Goal: Task Accomplishment & Management: Manage account settings

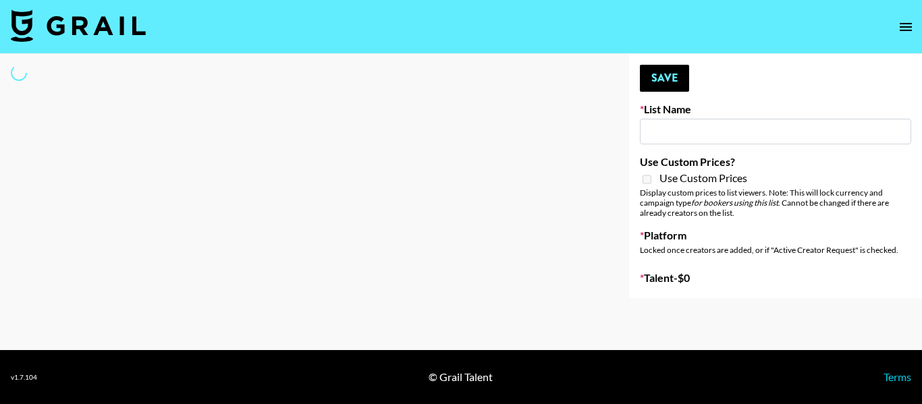
type input "NBC Universal"
select select "Song"
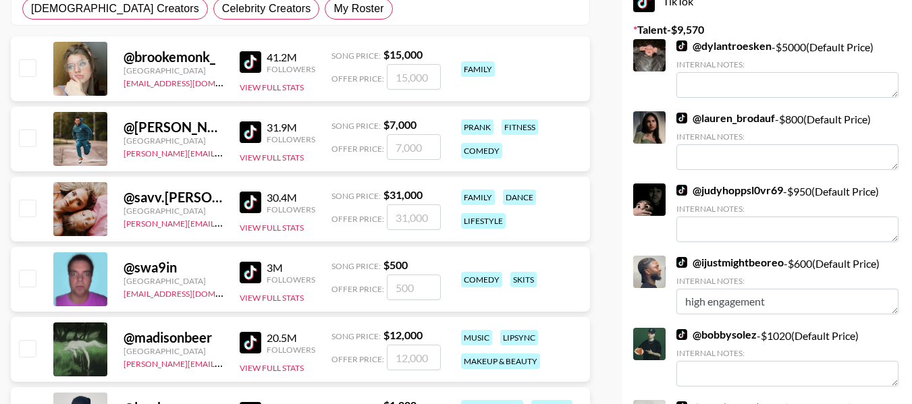
scroll to position [135, 0]
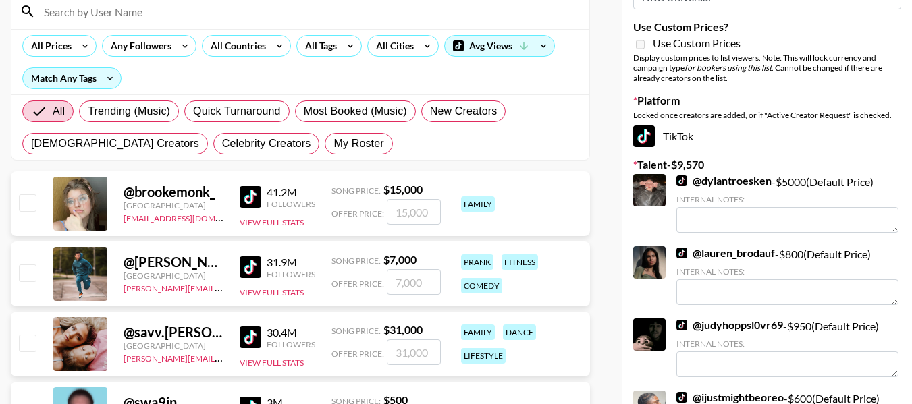
click at [747, 180] on link "@ dylantroesken" at bounding box center [723, 180] width 95 height 13
click at [751, 251] on link "@ lauren_brodauf" at bounding box center [725, 252] width 99 height 13
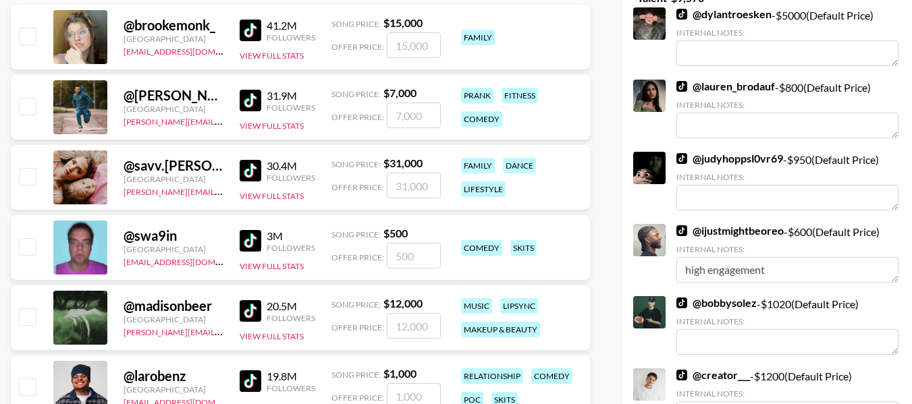
scroll to position [337, 0]
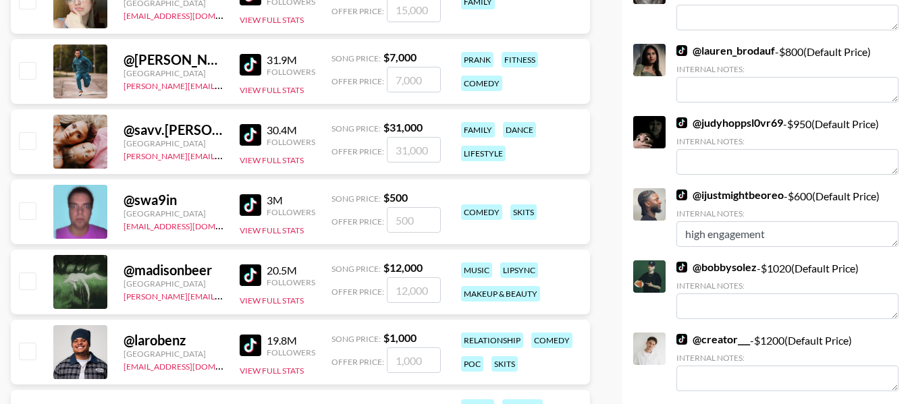
click at [702, 123] on link "@ judyhoppsl0vr69" at bounding box center [729, 122] width 107 height 13
click at [739, 264] on link "@ bobbysolez" at bounding box center [716, 266] width 80 height 13
click at [728, 338] on link "@ creator___" at bounding box center [713, 339] width 74 height 13
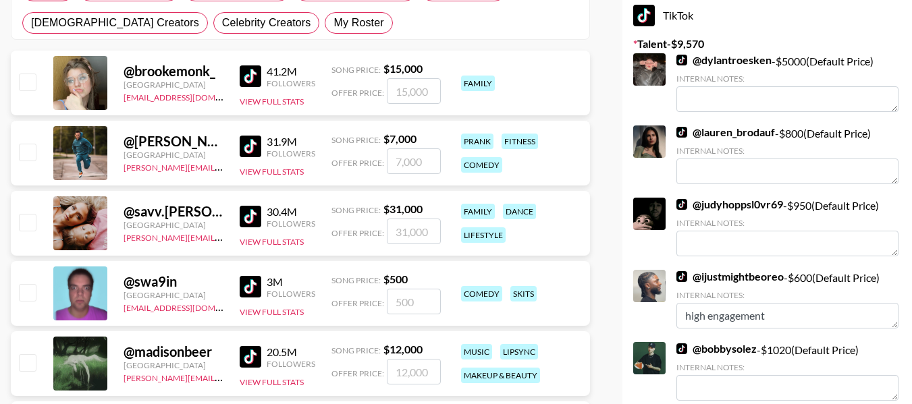
scroll to position [0, 0]
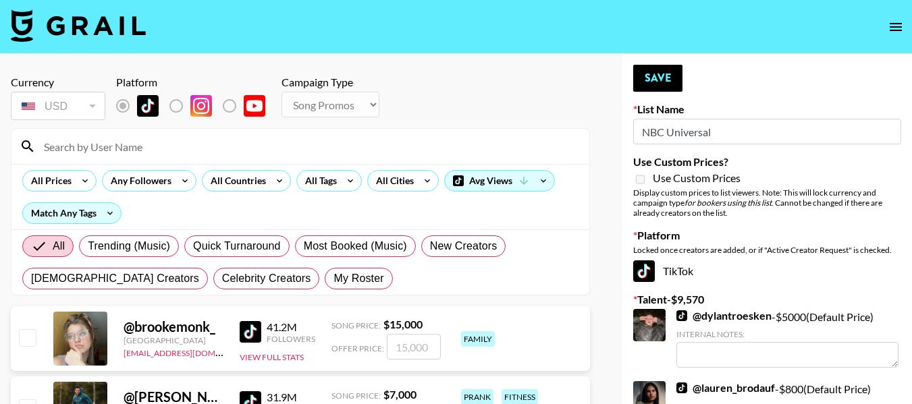
click at [231, 152] on input at bounding box center [308, 147] width 545 height 22
type input "royal"
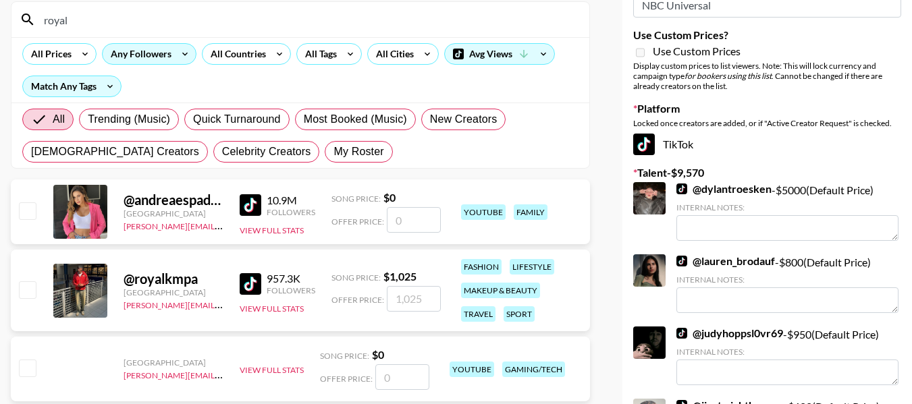
scroll to position [135, 0]
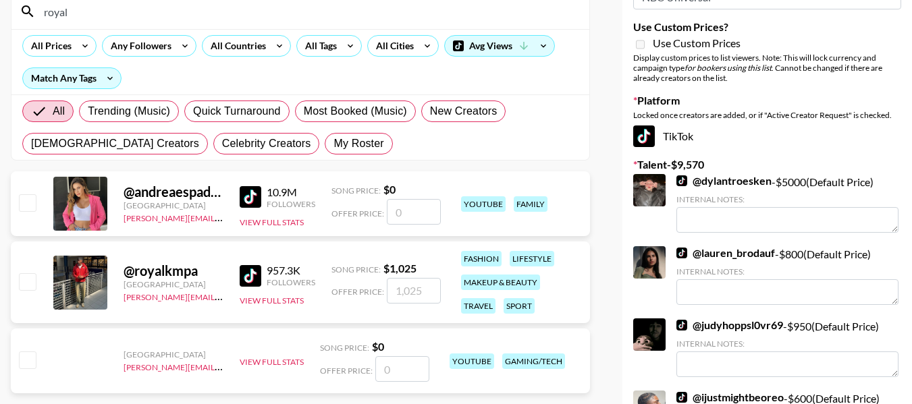
click at [30, 275] on input "checkbox" at bounding box center [27, 281] width 16 height 16
checkbox input "true"
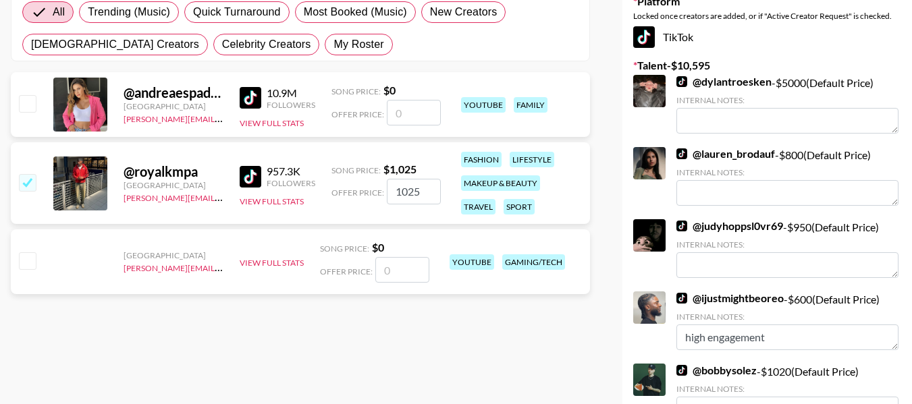
scroll to position [405, 0]
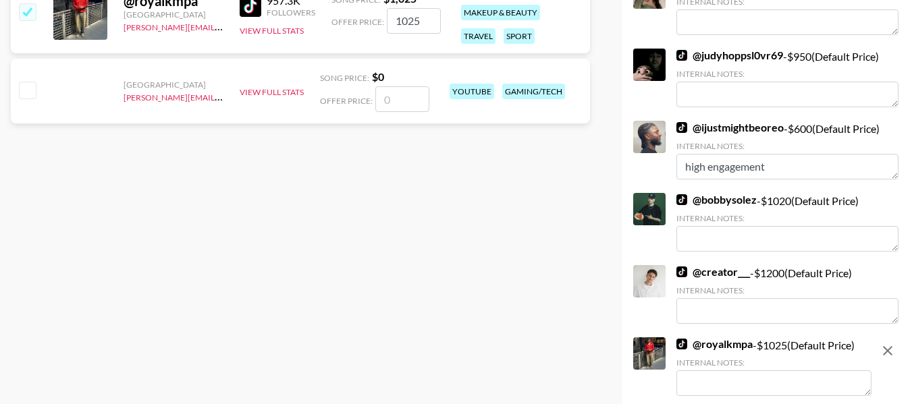
click at [727, 275] on link "@ creator___" at bounding box center [713, 271] width 74 height 13
click at [780, 128] on link "@ ijustmightbeoreo" at bounding box center [729, 127] width 107 height 13
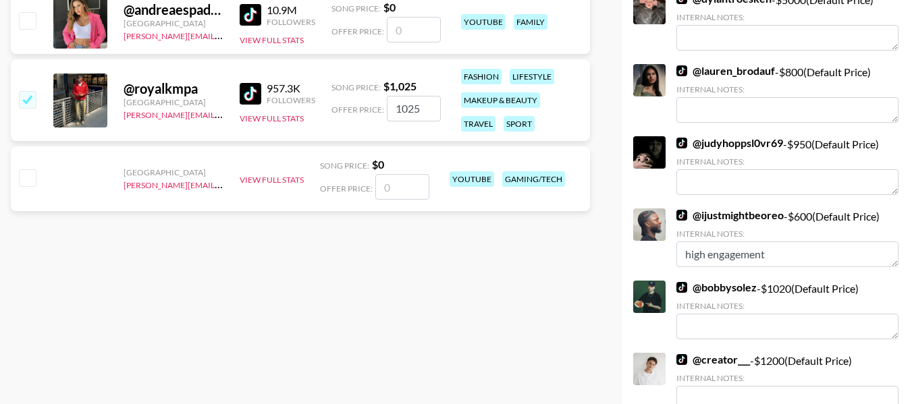
scroll to position [337, 0]
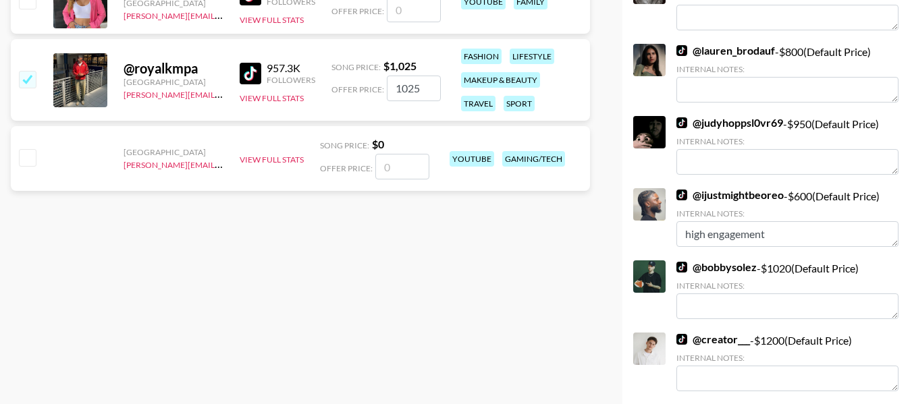
drag, startPoint x: 422, startPoint y: 82, endPoint x: 383, endPoint y: 63, distance: 44.4
click at [379, 70] on div "Song Price: $ 1,025 Offer Price: 1025" at bounding box center [385, 80] width 109 height 42
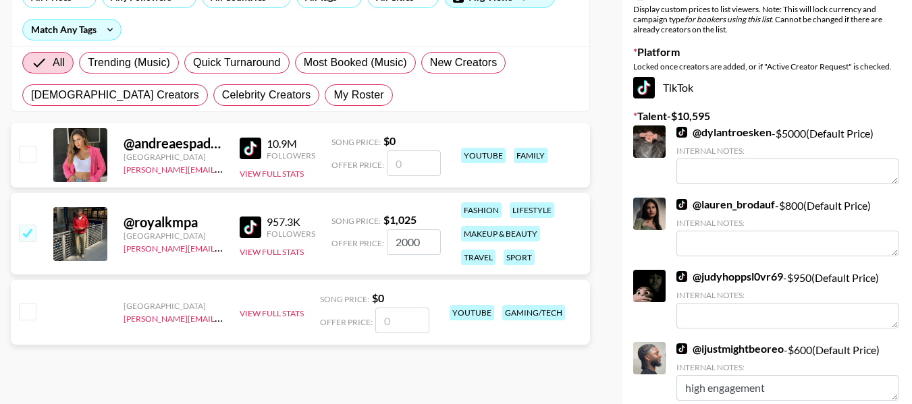
scroll to position [67, 0]
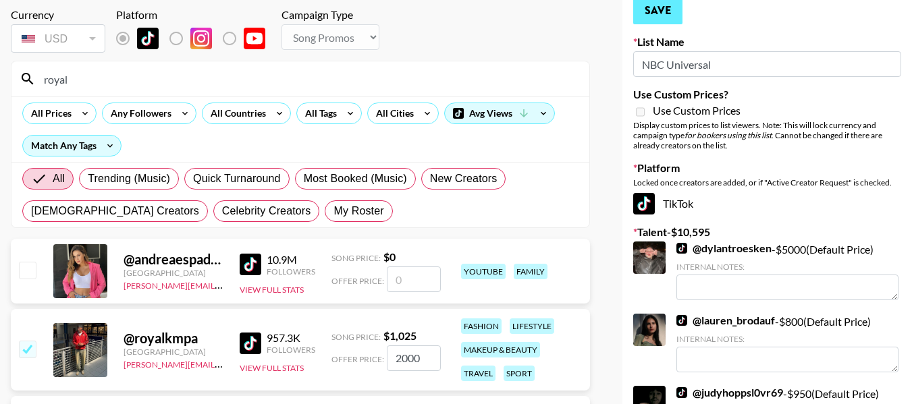
type input "2000"
click at [659, 12] on button "Save" at bounding box center [657, 10] width 49 height 27
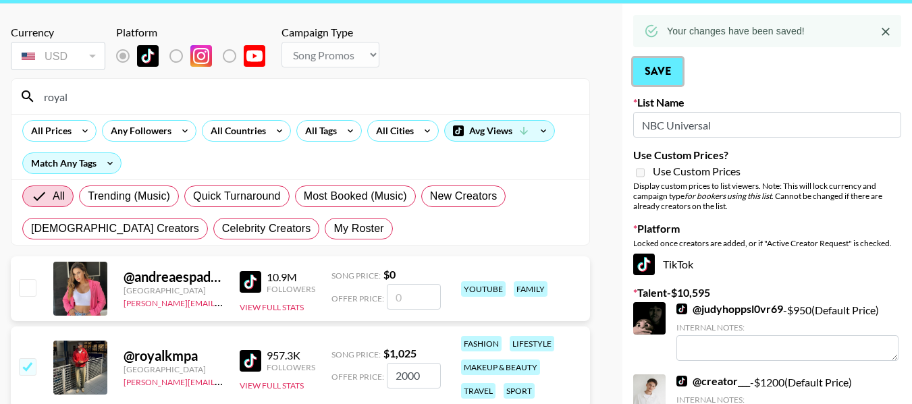
scroll to position [0, 0]
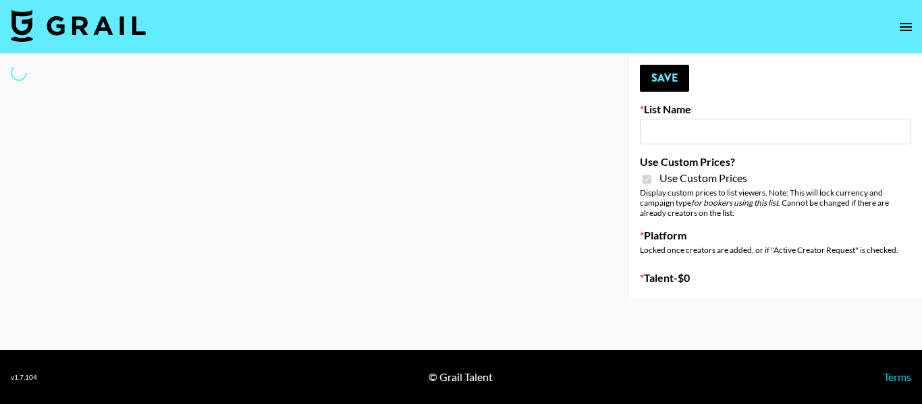
type input "[PERSON_NAME]"
checkbox input "true"
select select "Brand"
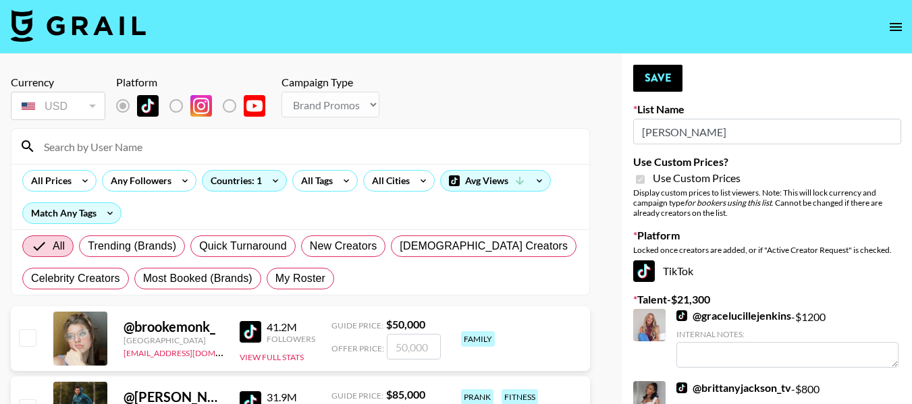
click at [239, 142] on input at bounding box center [308, 147] width 545 height 22
type input "maniha"
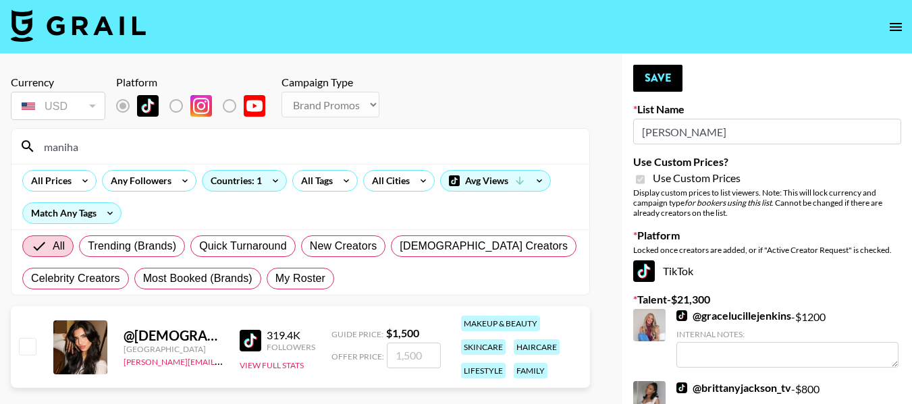
scroll to position [67, 0]
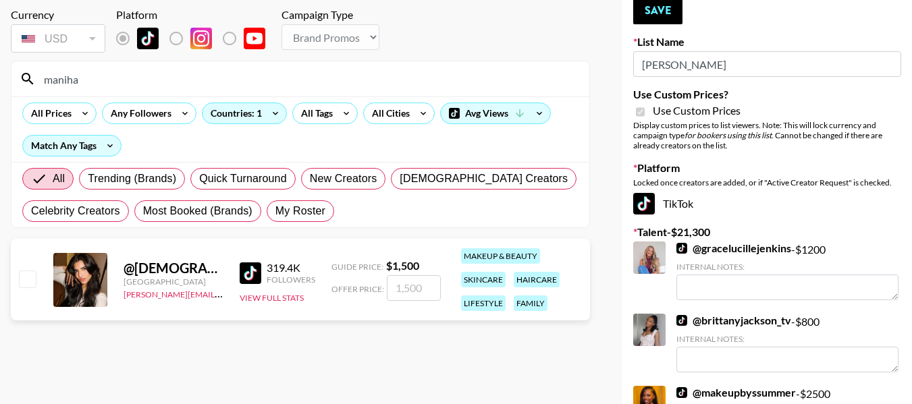
click at [30, 277] on input "checkbox" at bounding box center [27, 279] width 16 height 16
checkbox input "true"
type input "1500"
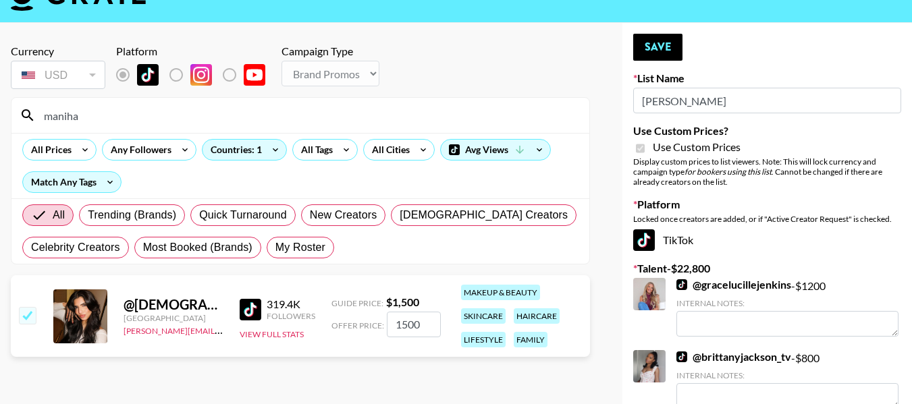
scroll to position [0, 0]
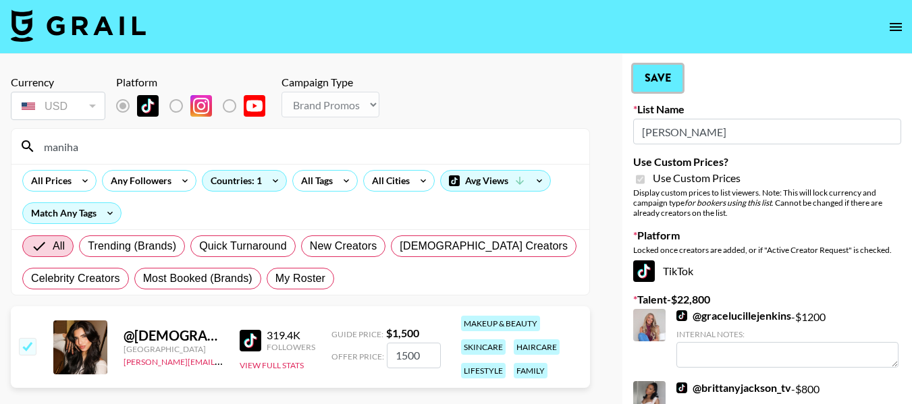
drag, startPoint x: 649, startPoint y: 73, endPoint x: 617, endPoint y: 15, distance: 66.1
click at [649, 73] on button "Save" at bounding box center [657, 78] width 49 height 27
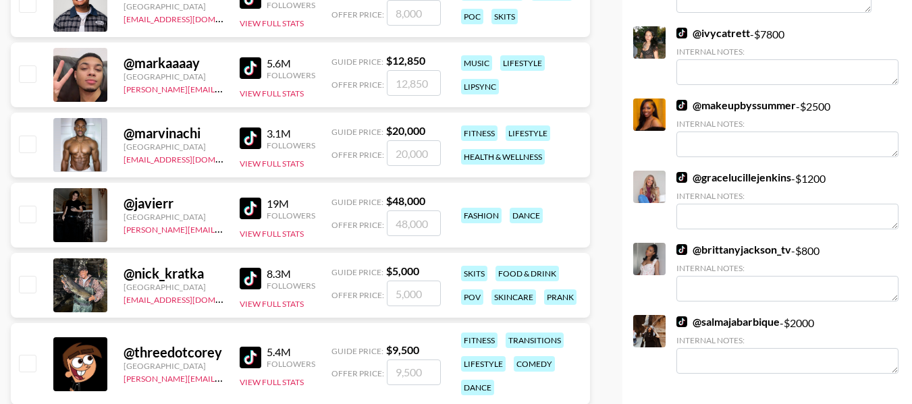
scroll to position [540, 0]
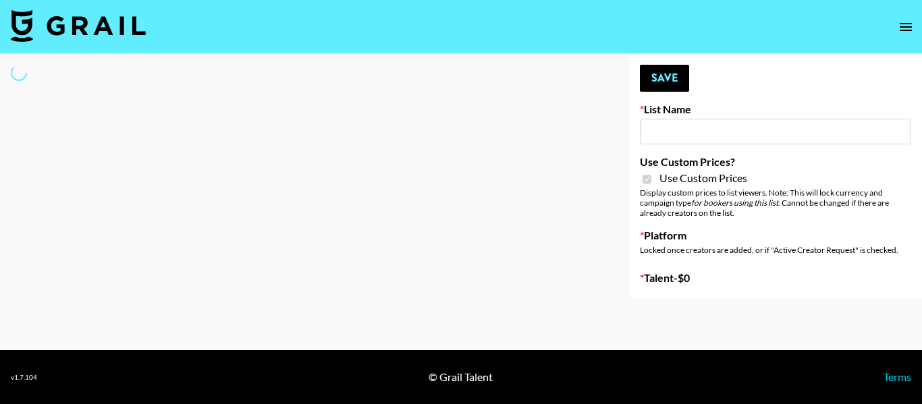
type input "Lisa Eldrige"
checkbox input "true"
select select "Brand"
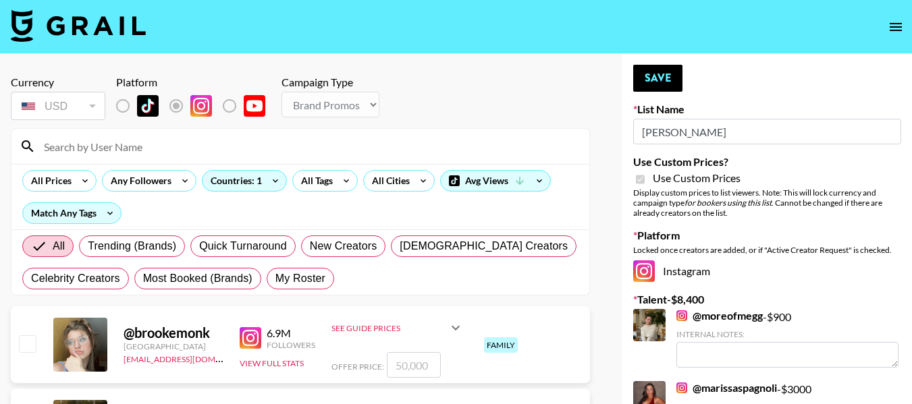
click at [314, 147] on input at bounding box center [308, 147] width 545 height 22
type input "maniha"
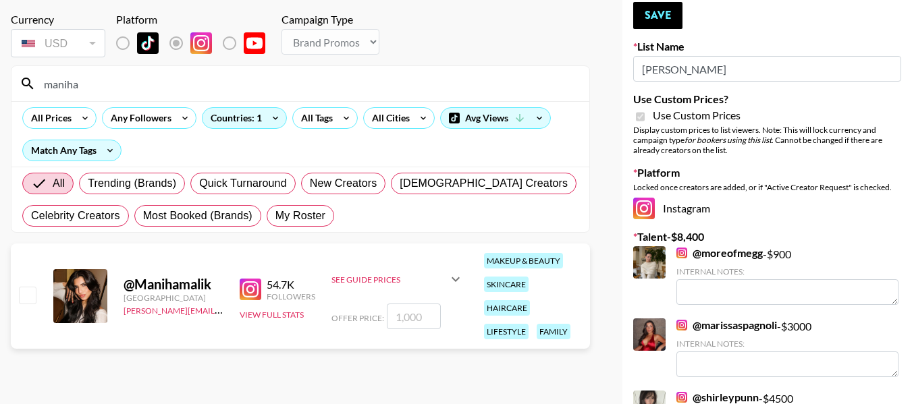
scroll to position [135, 0]
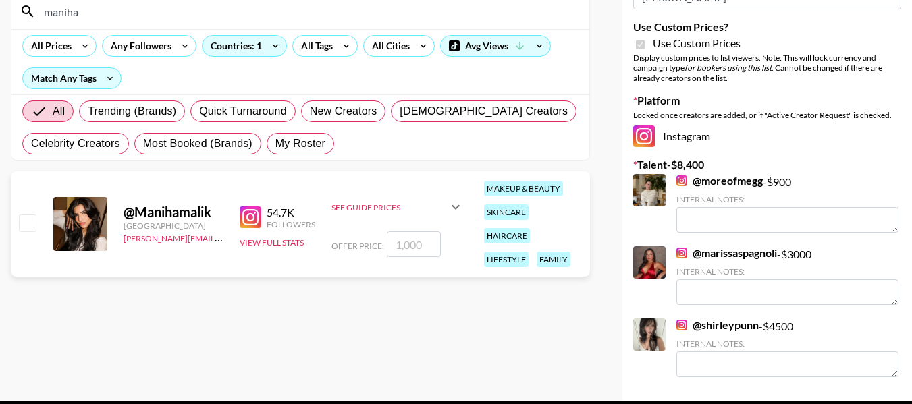
click at [17, 224] on div at bounding box center [26, 224] width 21 height 23
click at [28, 214] on div at bounding box center [26, 224] width 21 height 23
click at [25, 222] on input "checkbox" at bounding box center [27, 223] width 16 height 16
checkbox input "true"
type input "1000"
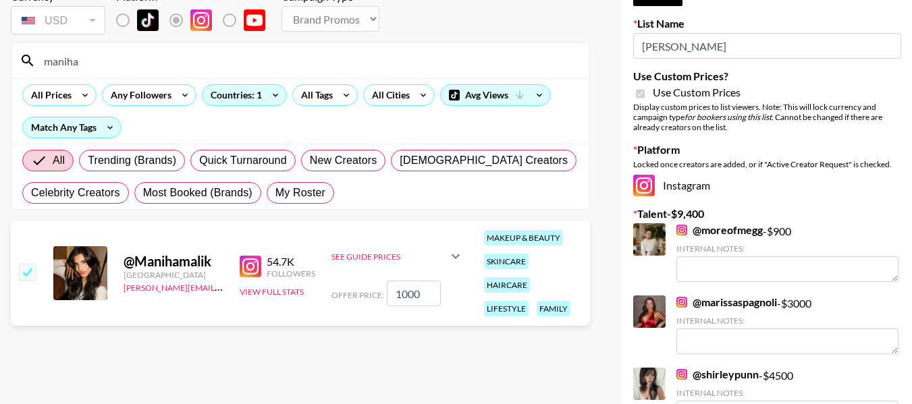
scroll to position [0, 0]
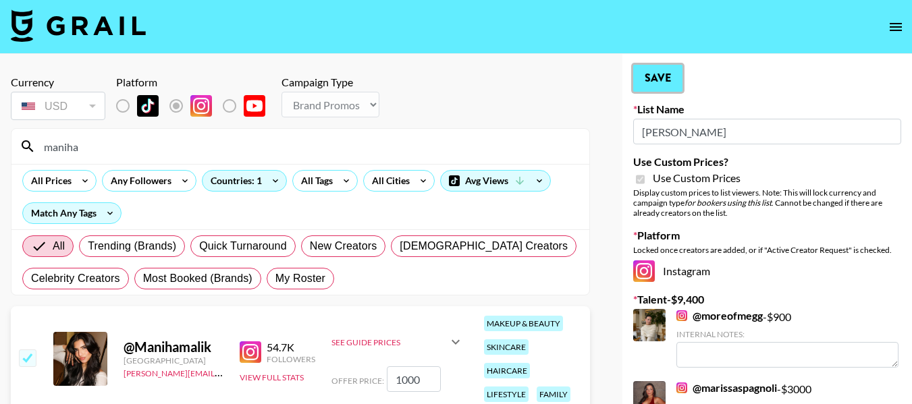
click at [669, 77] on button "Save" at bounding box center [657, 78] width 49 height 27
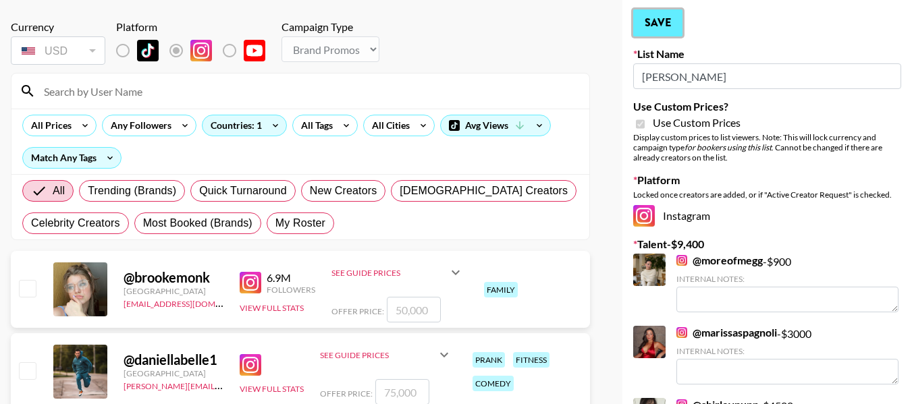
scroll to position [202, 0]
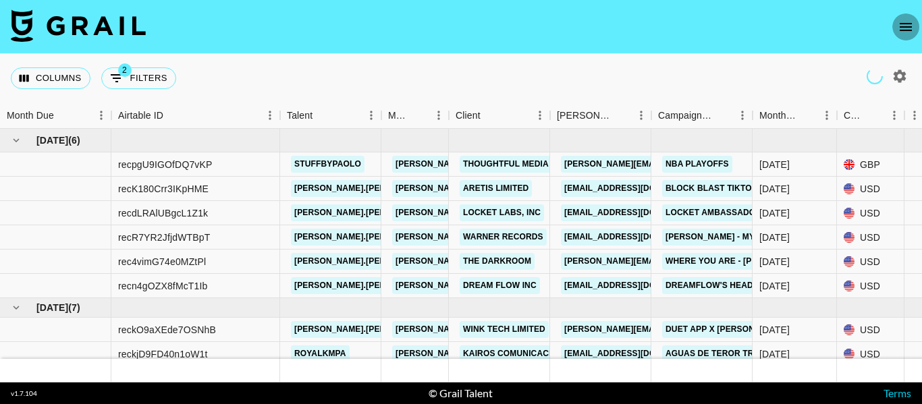
click at [904, 26] on icon "open drawer" at bounding box center [906, 27] width 16 height 16
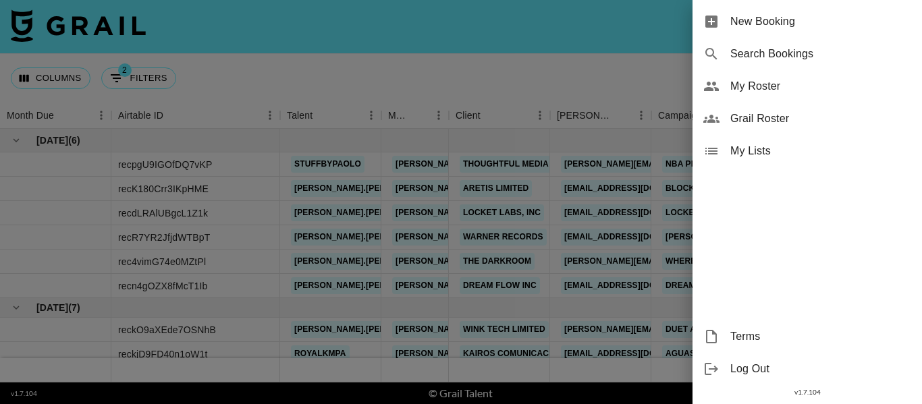
click at [802, 80] on span "My Roster" at bounding box center [820, 86] width 181 height 16
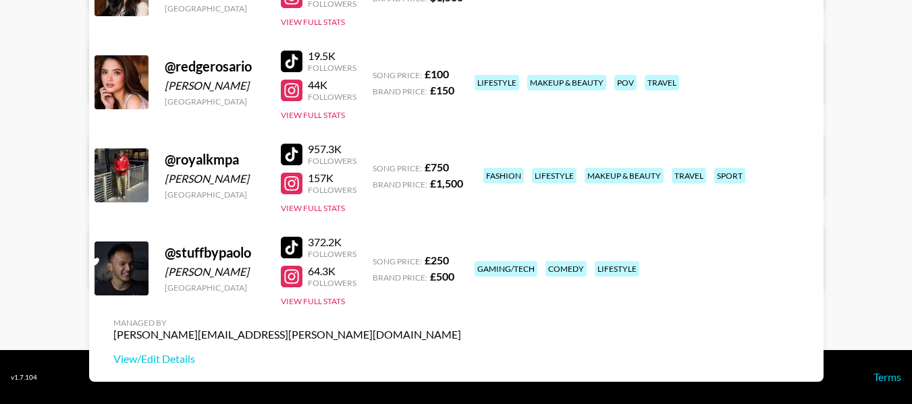
scroll to position [176, 0]
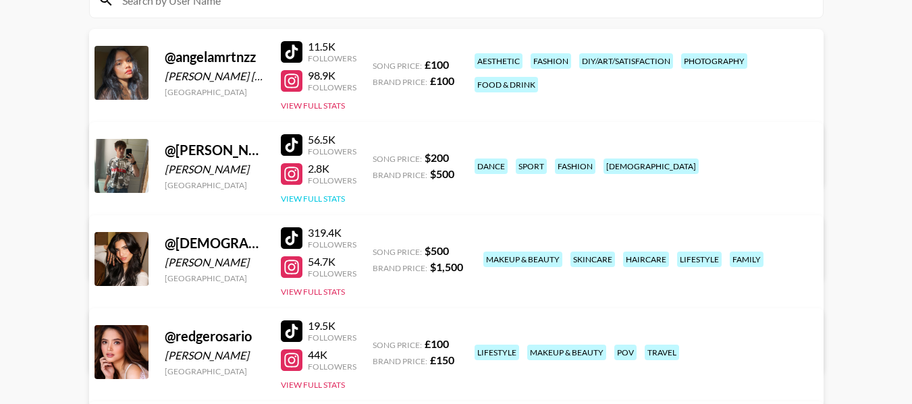
click at [337, 194] on button "View Full Stats" at bounding box center [313, 199] width 64 height 10
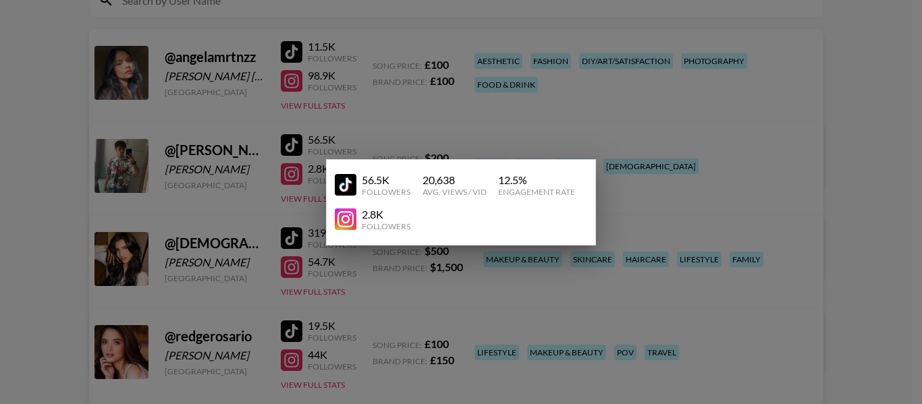
click at [412, 11] on div at bounding box center [461, 202] width 922 height 404
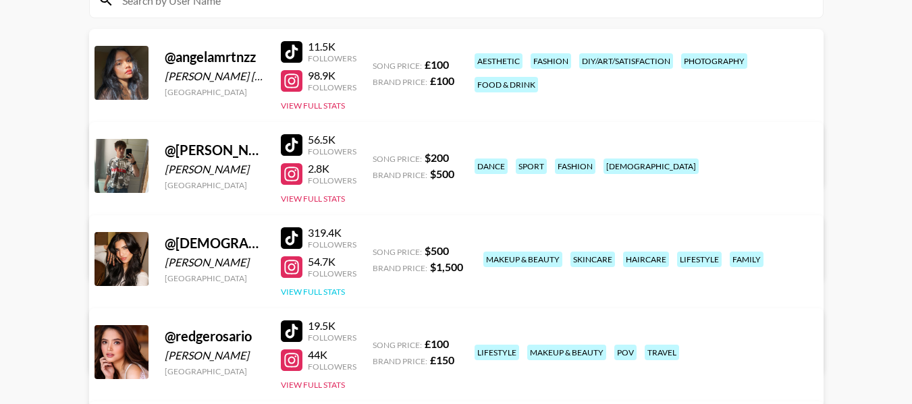
click at [339, 287] on button "View Full Stats" at bounding box center [313, 292] width 64 height 10
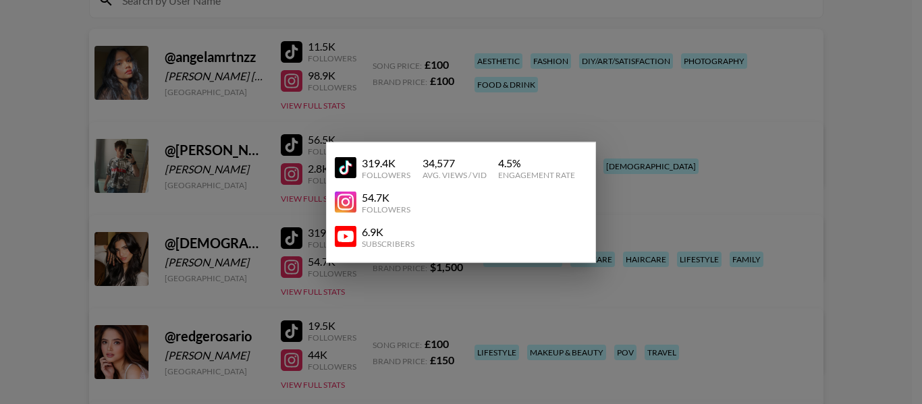
click at [750, 117] on div at bounding box center [461, 202] width 922 height 404
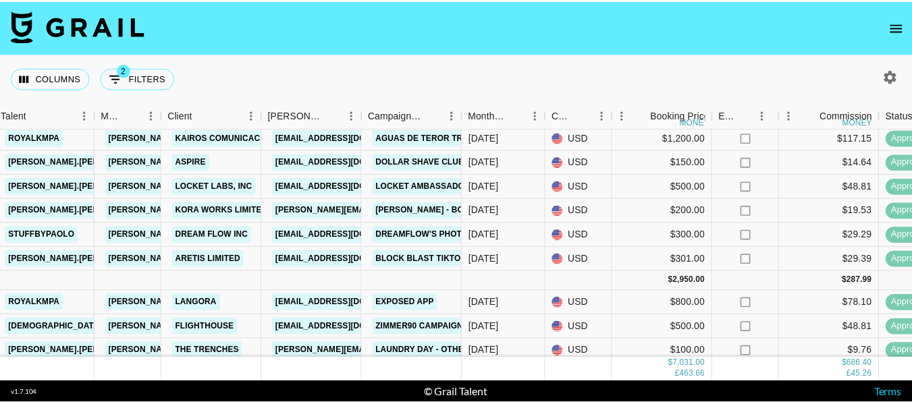
scroll to position [354, 286]
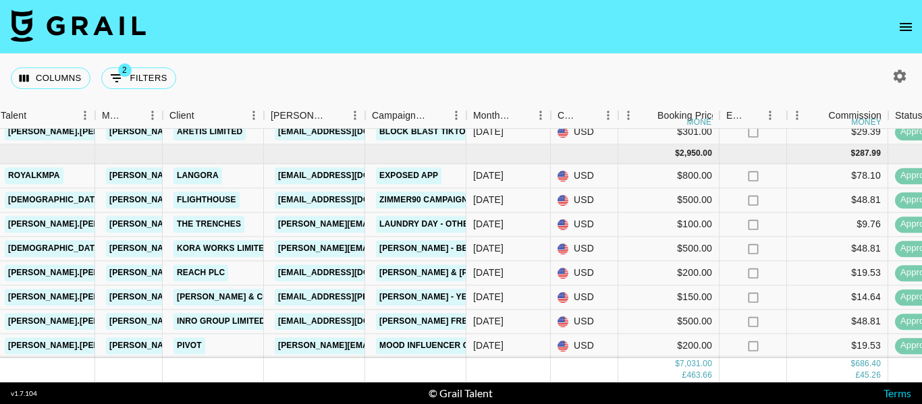
click at [904, 21] on icon "open drawer" at bounding box center [906, 27] width 16 height 16
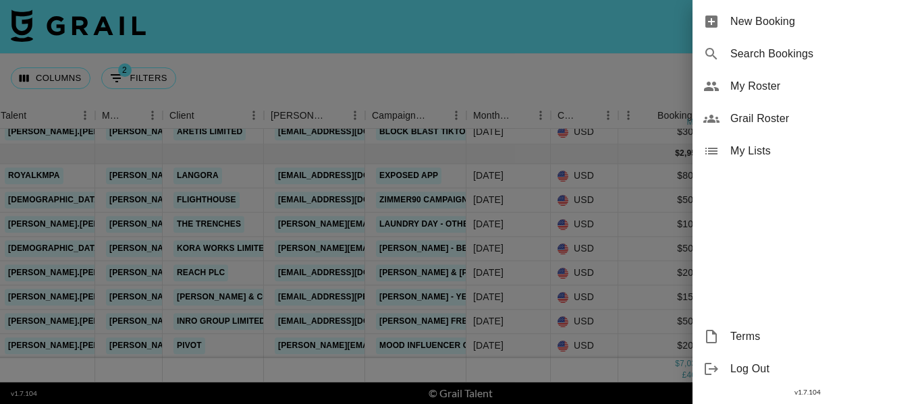
click at [796, 83] on span "My Roster" at bounding box center [820, 86] width 181 height 16
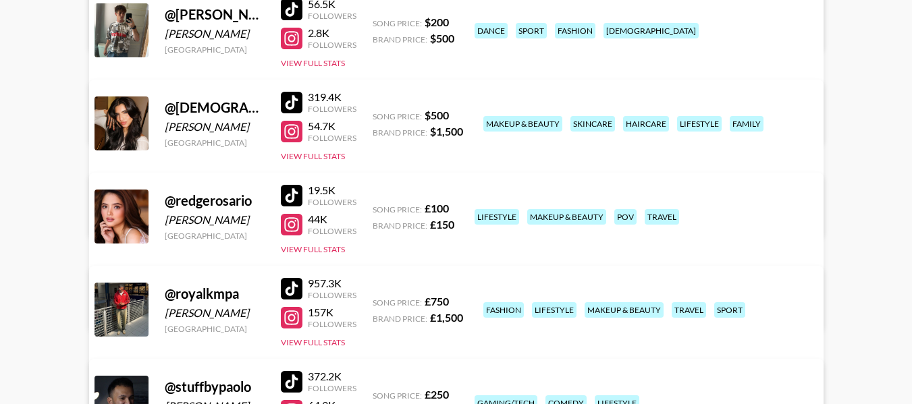
scroll to position [311, 0]
click at [461, 208] on link "View/Edit Details" at bounding box center [287, 214] width 348 height 13
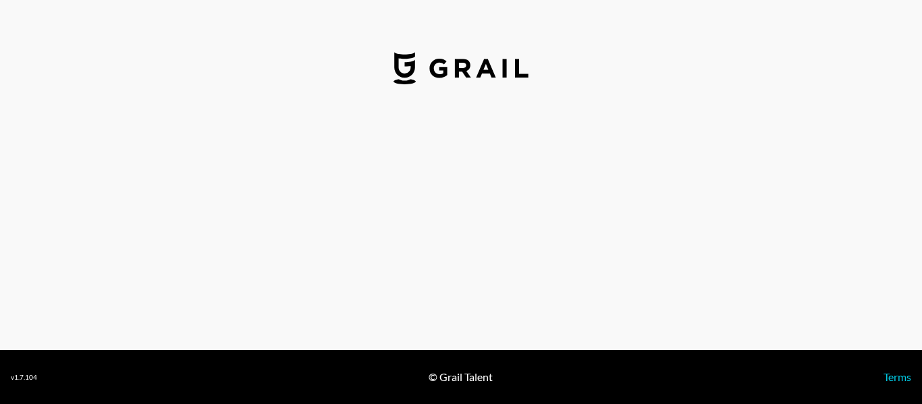
select select "USD"
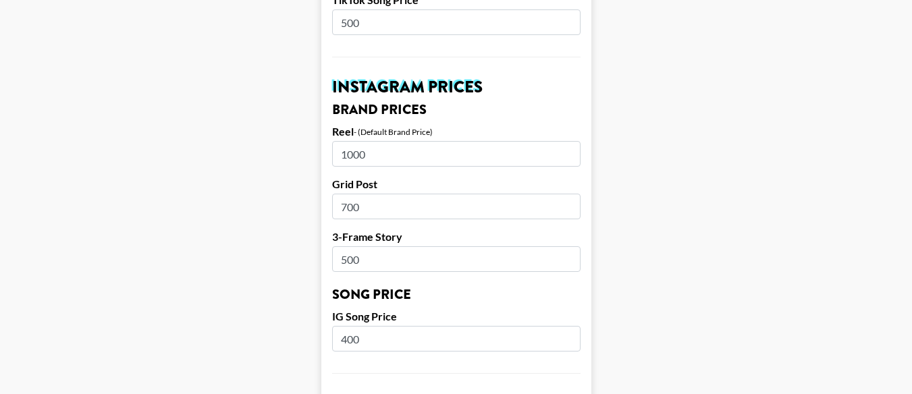
scroll to position [607, 0]
